Goal: Information Seeking & Learning: Check status

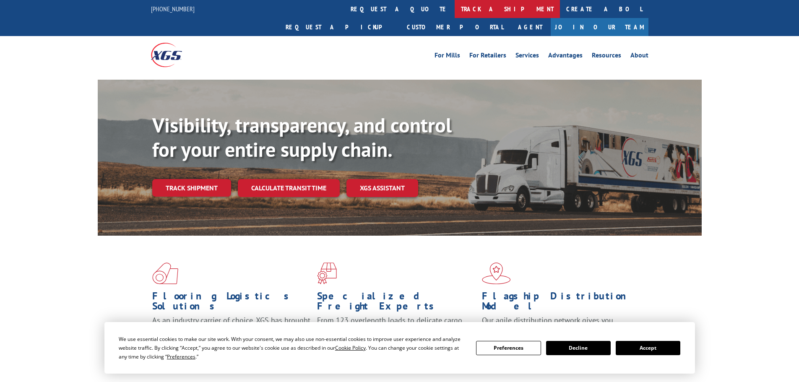
click at [454, 8] on link "track a shipment" at bounding box center [506, 9] width 105 height 18
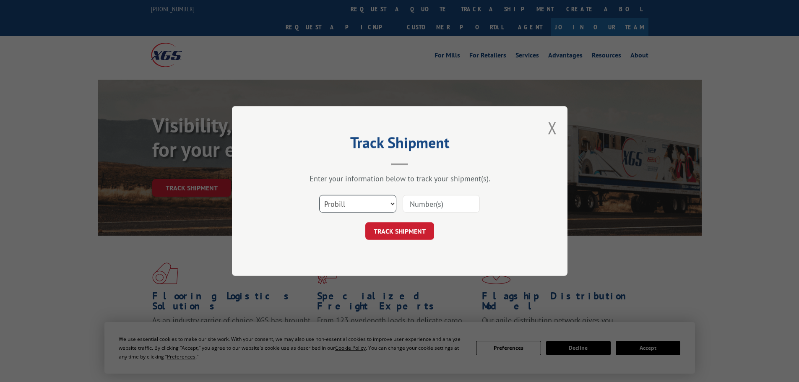
click at [359, 203] on select "Select category... Probill BOL PO" at bounding box center [357, 204] width 77 height 18
select select "bol"
click at [319, 195] on select "Select category... Probill BOL PO" at bounding box center [357, 204] width 77 height 18
click at [410, 203] on input at bounding box center [440, 204] width 77 height 18
paste input "7001296"
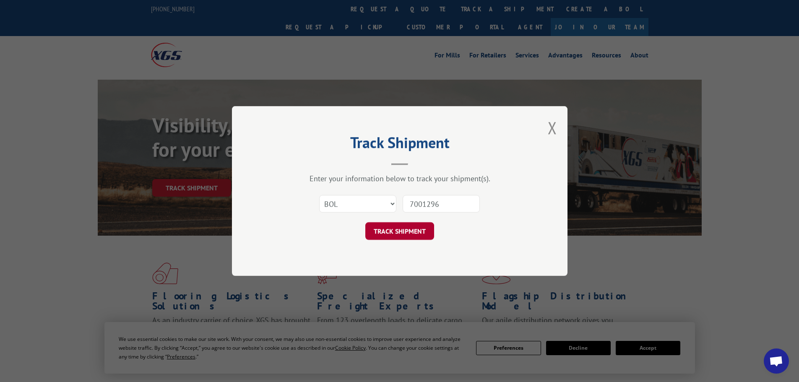
type input "7001296"
click at [393, 233] on button "TRACK SHIPMENT" at bounding box center [399, 231] width 69 height 18
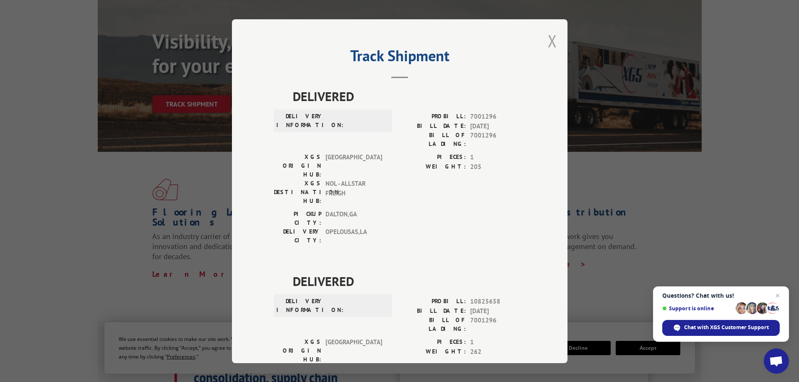
click at [551, 42] on button "Close modal" at bounding box center [552, 41] width 9 height 22
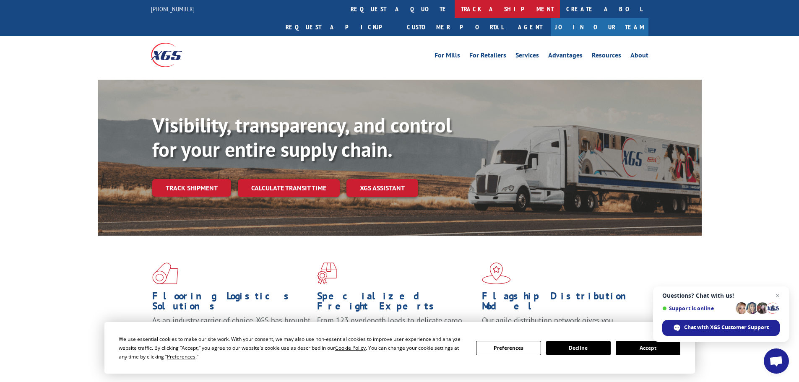
click at [454, 4] on link "track a shipment" at bounding box center [506, 9] width 105 height 18
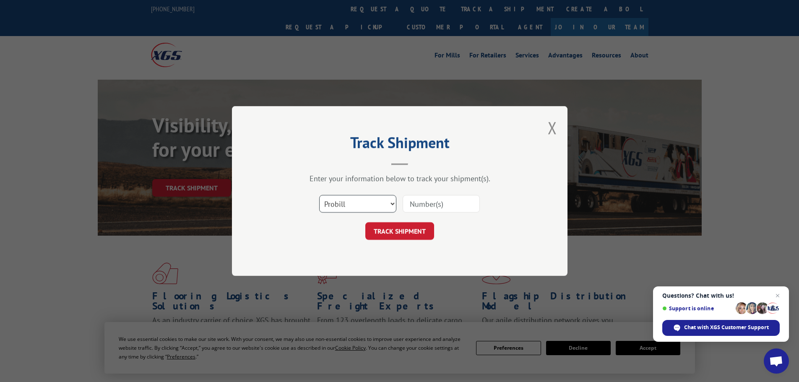
drag, startPoint x: 363, startPoint y: 203, endPoint x: 363, endPoint y: 212, distance: 9.2
click at [363, 205] on select "Select category... Probill BOL PO" at bounding box center [357, 204] width 77 height 18
select select "bol"
click at [319, 195] on select "Select category... Probill BOL PO" at bounding box center [357, 204] width 77 height 18
click at [419, 201] on input at bounding box center [440, 204] width 77 height 18
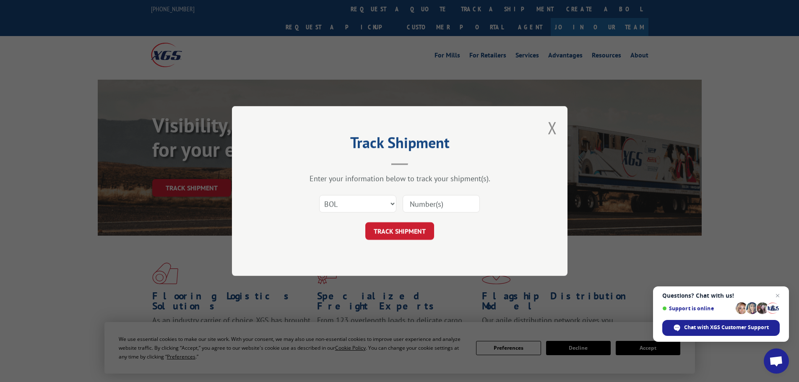
paste input "5266634"
type input "5266634"
click at [412, 231] on button "TRACK SHIPMENT" at bounding box center [399, 231] width 69 height 18
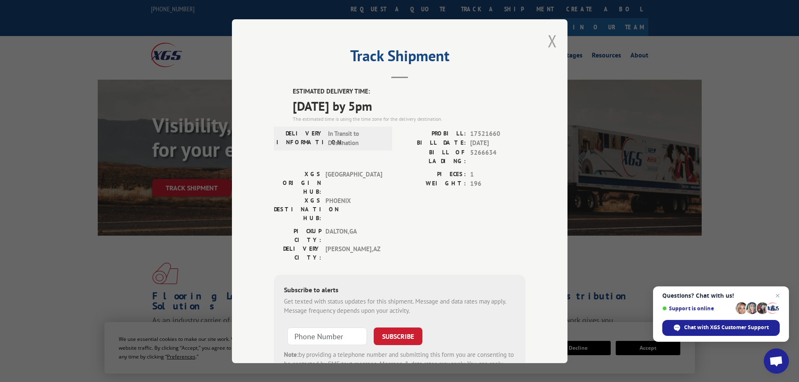
click at [552, 42] on button "Close modal" at bounding box center [552, 41] width 9 height 22
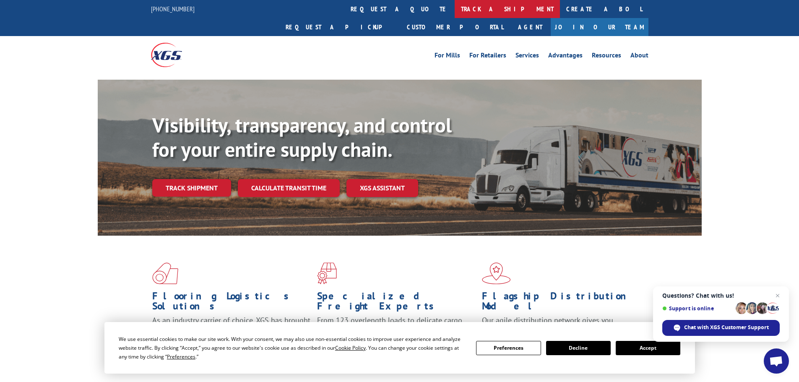
click at [454, 13] on link "track a shipment" at bounding box center [506, 9] width 105 height 18
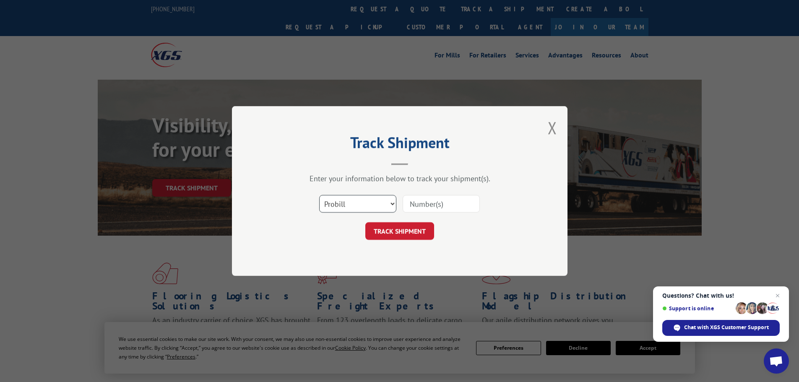
drag, startPoint x: 372, startPoint y: 200, endPoint x: 369, endPoint y: 208, distance: 8.9
click at [372, 200] on select "Select category... Probill BOL PO" at bounding box center [357, 204] width 77 height 18
select select "bol"
click at [319, 195] on select "Select category... Probill BOL PO" at bounding box center [357, 204] width 77 height 18
click at [431, 206] on input at bounding box center [440, 204] width 77 height 18
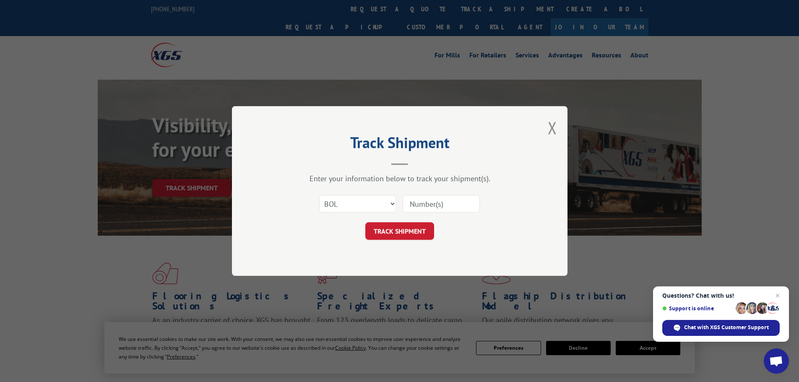
paste input "5286113"
type input "5286113"
click at [365, 222] on button "TRACK SHIPMENT" at bounding box center [399, 231] width 69 height 18
